Goal: Transaction & Acquisition: Purchase product/service

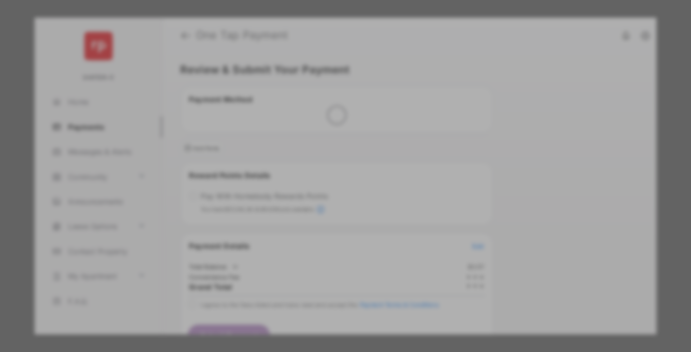
click at [327, 190] on div "Other Amount" at bounding box center [327, 198] width 160 height 17
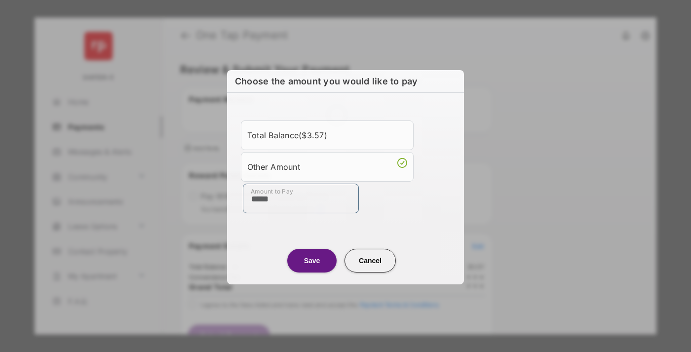
type input "*****"
click at [312, 260] on button "Save" at bounding box center [311, 260] width 49 height 24
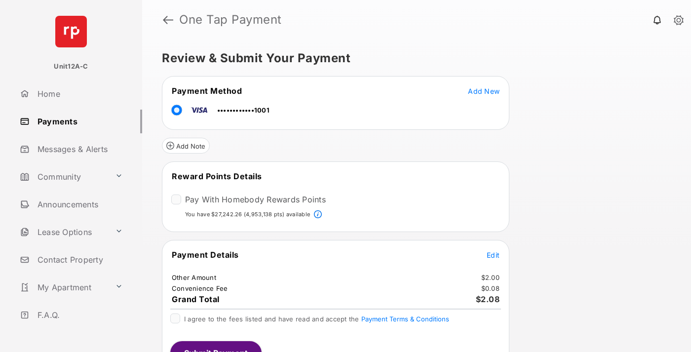
click at [493, 254] on span "Edit" at bounding box center [493, 255] width 13 height 8
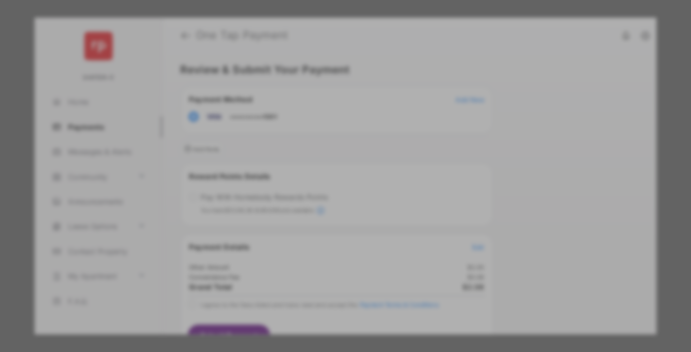
click at [312, 276] on button "Save" at bounding box center [311, 277] width 49 height 24
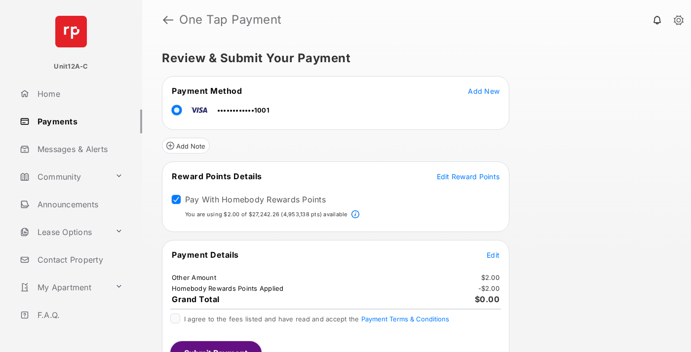
click at [215, 347] on button "Submit Payment" at bounding box center [215, 353] width 91 height 24
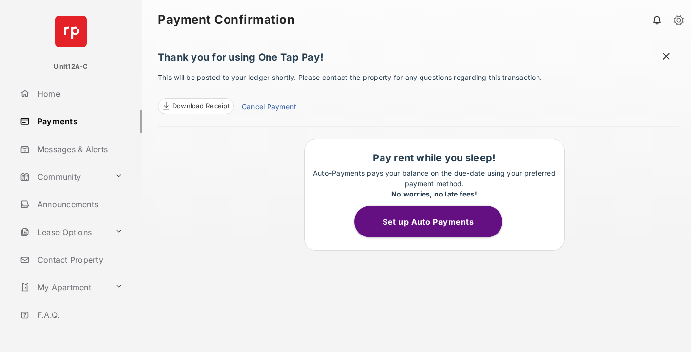
click at [195, 106] on span "Download Receipt" at bounding box center [200, 106] width 57 height 10
